Goal: Task Accomplishment & Management: Manage account settings

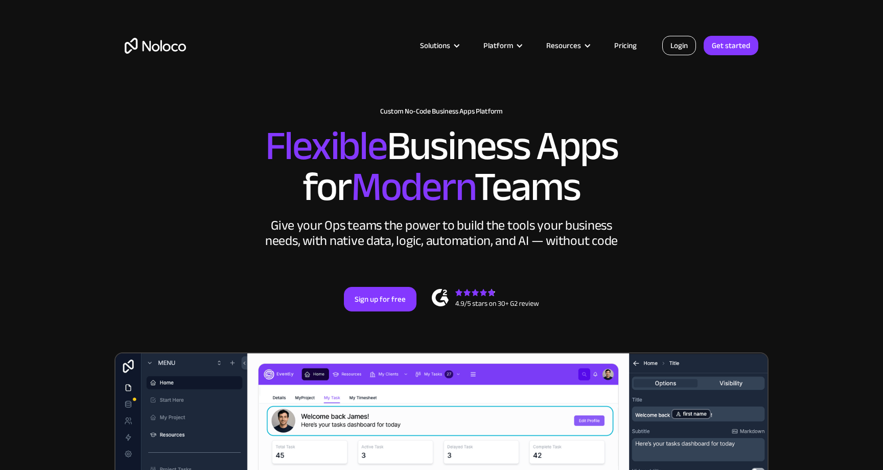
click at [685, 43] on link "Login" at bounding box center [680, 45] width 34 height 19
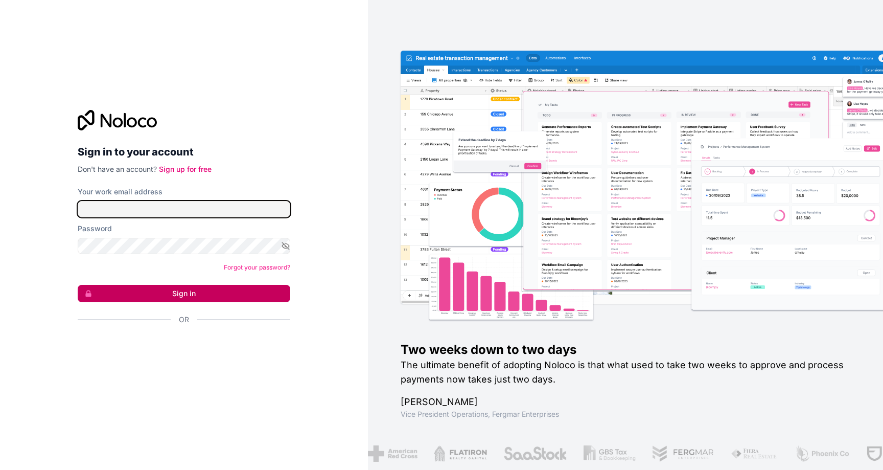
type input "[PERSON_NAME][EMAIL_ADDRESS][DOMAIN_NAME]"
click at [199, 294] on button "Sign in" at bounding box center [184, 293] width 213 height 17
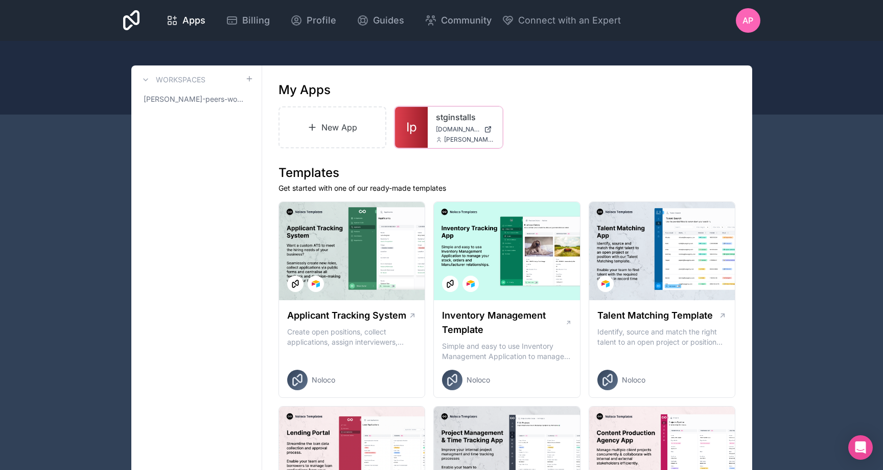
click at [457, 129] on span "[DOMAIN_NAME]" at bounding box center [458, 129] width 44 height 8
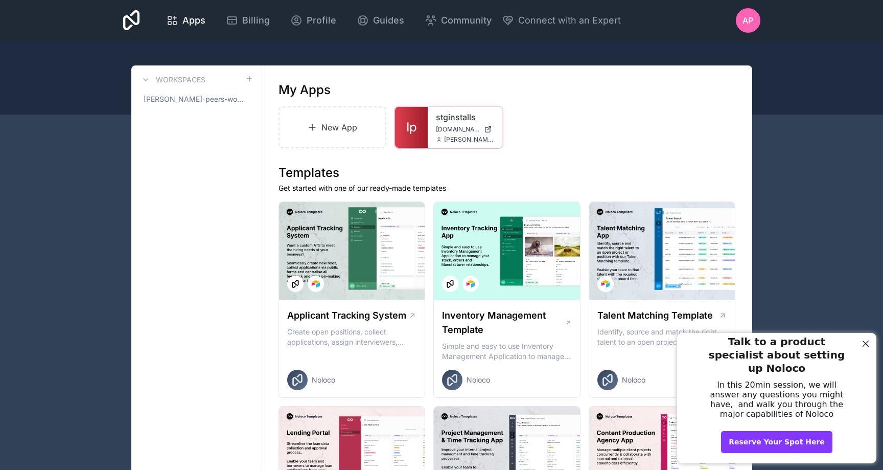
click at [441, 126] on span "[DOMAIN_NAME]" at bounding box center [458, 129] width 44 height 8
